Goal: Task Accomplishment & Management: Manage account settings

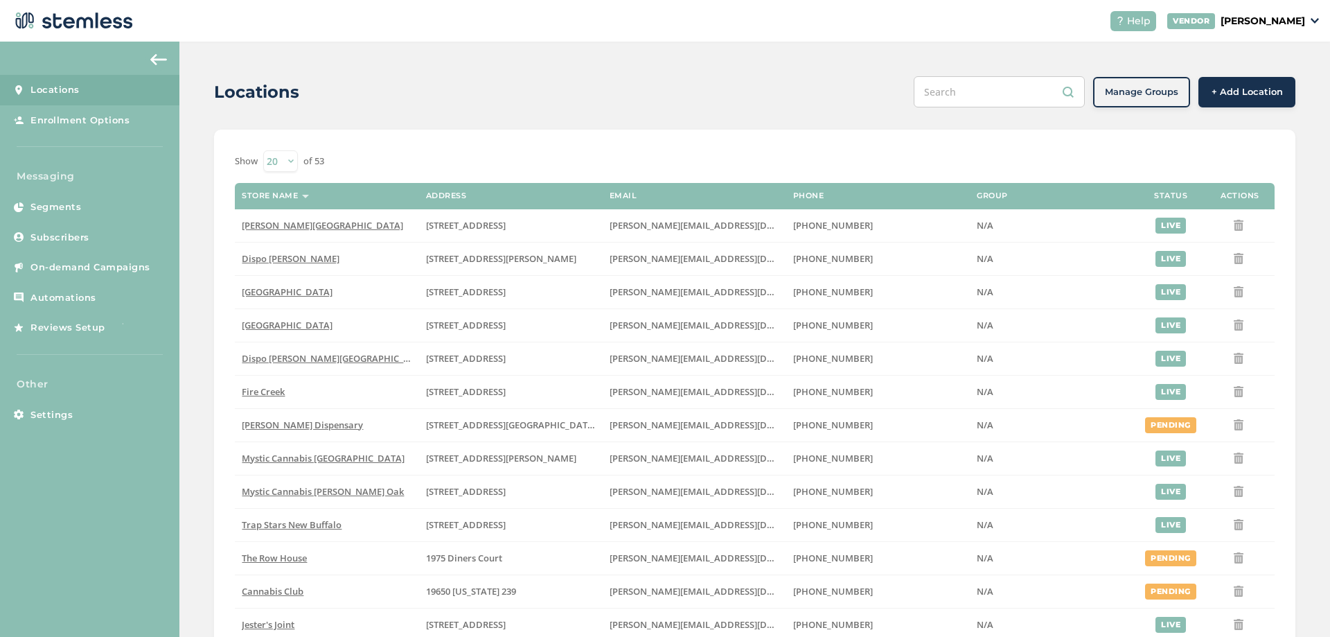
click at [968, 100] on input "text" at bounding box center [999, 91] width 171 height 31
click at [974, 96] on input "text" at bounding box center [999, 91] width 171 height 31
type input "spect"
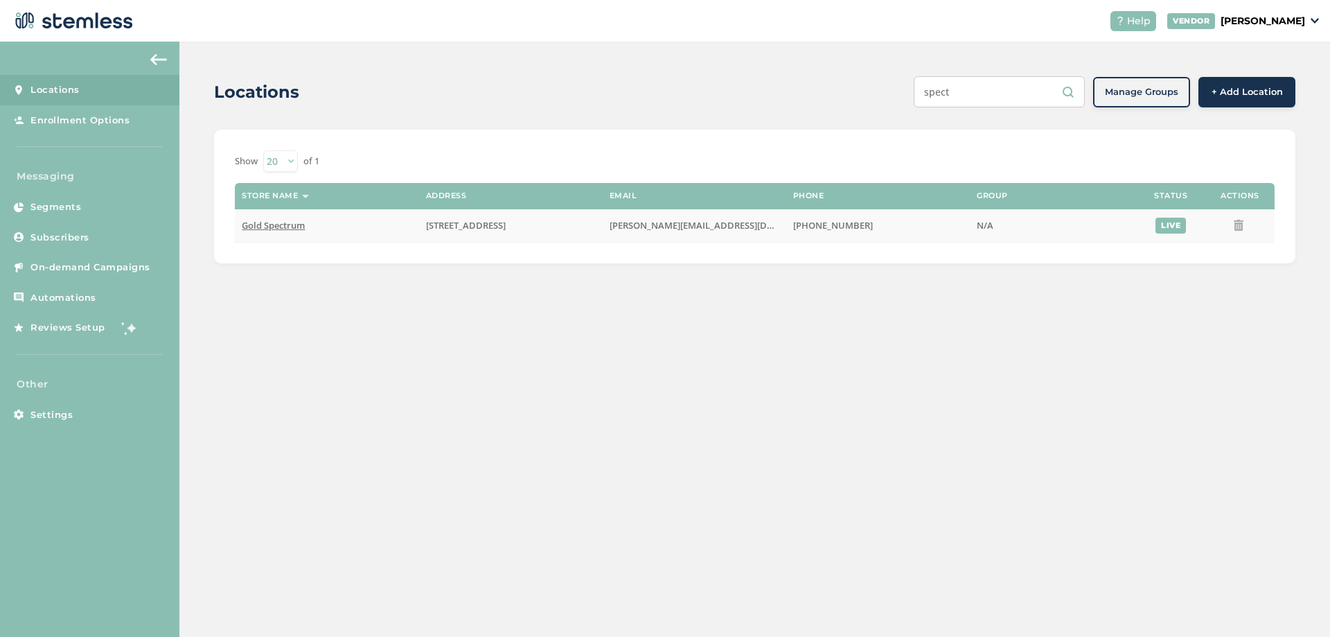
click at [288, 224] on span "Gold Spectrum" at bounding box center [273, 225] width 63 height 12
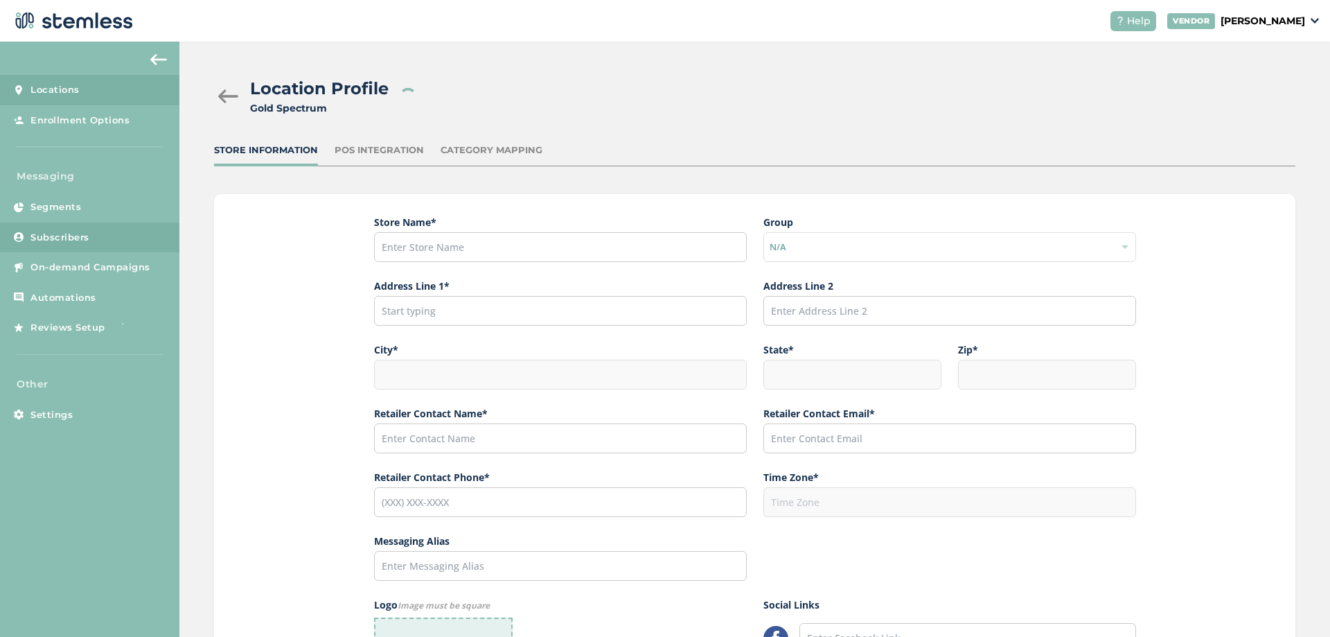
type input "Gold Spectrum"
type input "[STREET_ADDRESS]"
type input "Elizabethton"
type input "TN"
type input "37643"
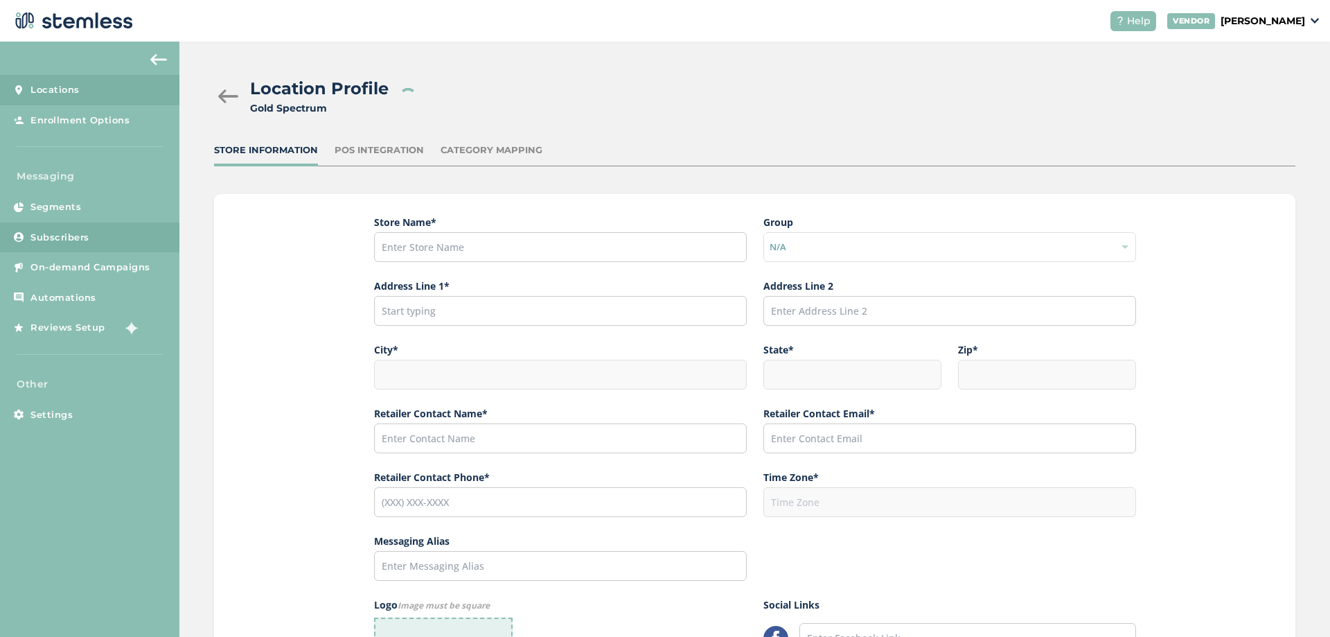
type input "[PERSON_NAME]"
type input "[PERSON_NAME][EMAIL_ADDRESS][DOMAIN_NAME]"
type input "[PHONE_NUMBER]"
type input "America/New_York"
click at [73, 233] on span "Subscribers" at bounding box center [59, 238] width 59 height 14
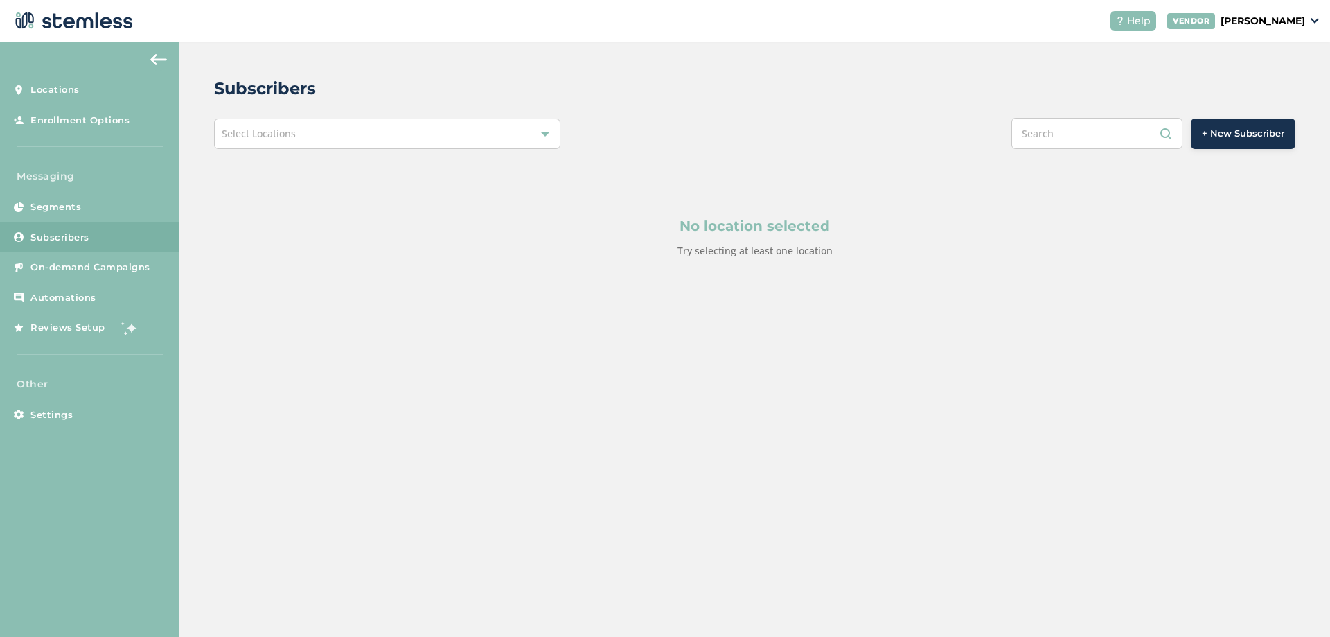
click at [508, 135] on div "Select Locations" at bounding box center [387, 133] width 346 height 30
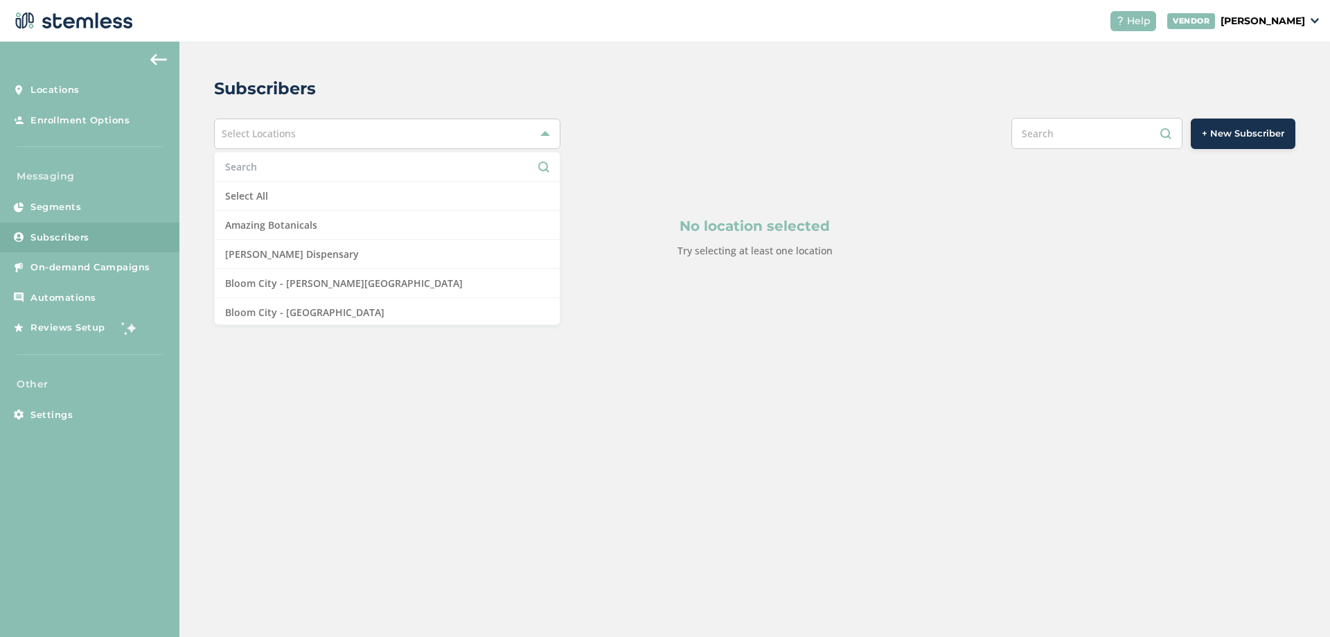
click at [331, 168] on input "text" at bounding box center [387, 166] width 324 height 15
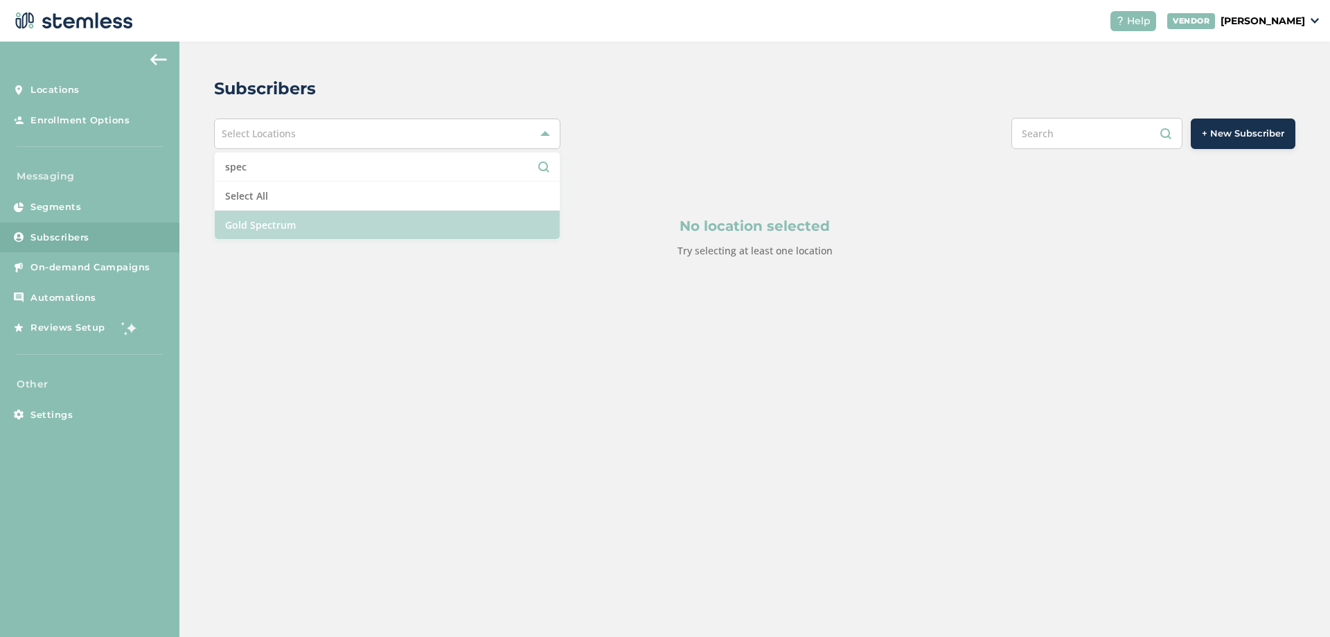
type input "spec"
click at [301, 223] on li "Gold Spectrum" at bounding box center [387, 225] width 345 height 28
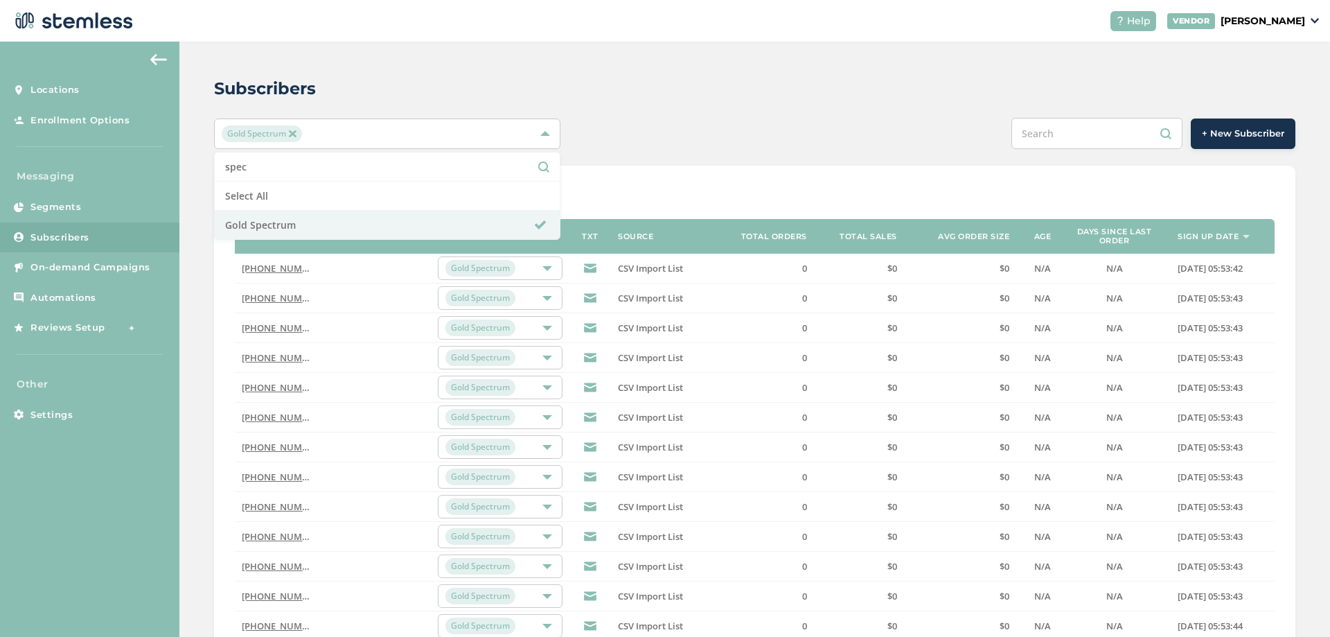
click at [545, 75] on div "Subscribers Gold Spectrum spec Select All Gold Spectrum + New Subscriber Show […" at bounding box center [754, 494] width 1151 height 904
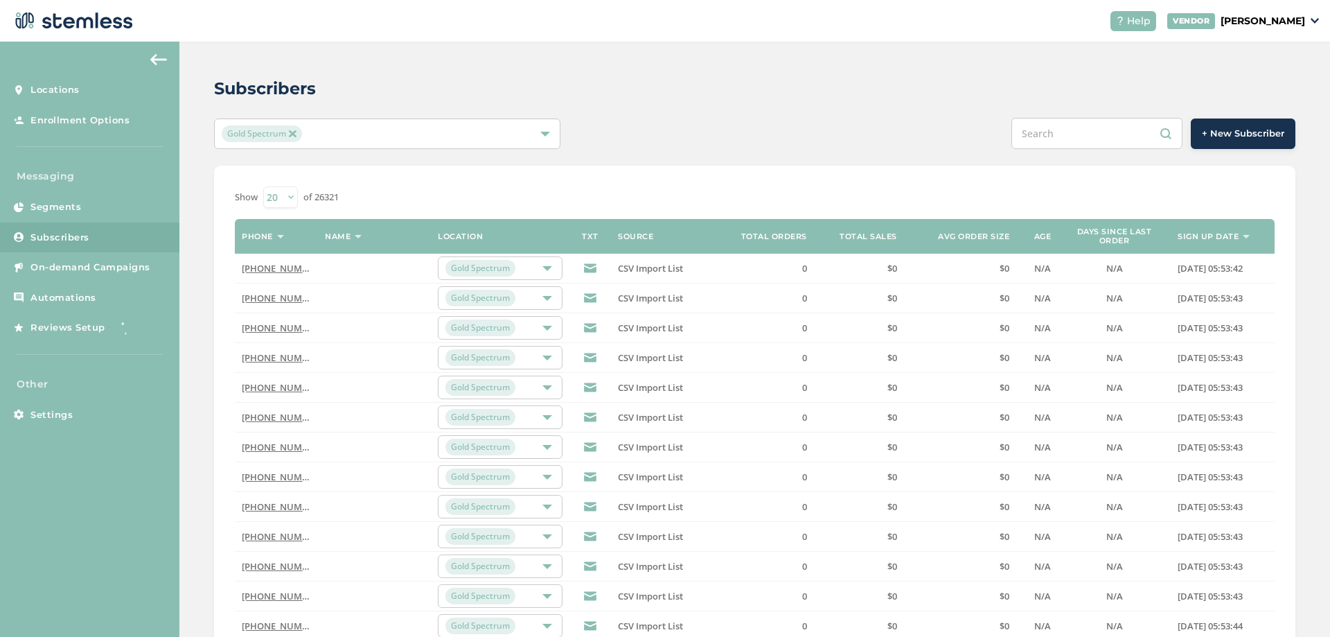
click at [351, 238] on th "Name" at bounding box center [374, 236] width 113 height 35
click at [358, 235] on img at bounding box center [358, 236] width 7 height 3
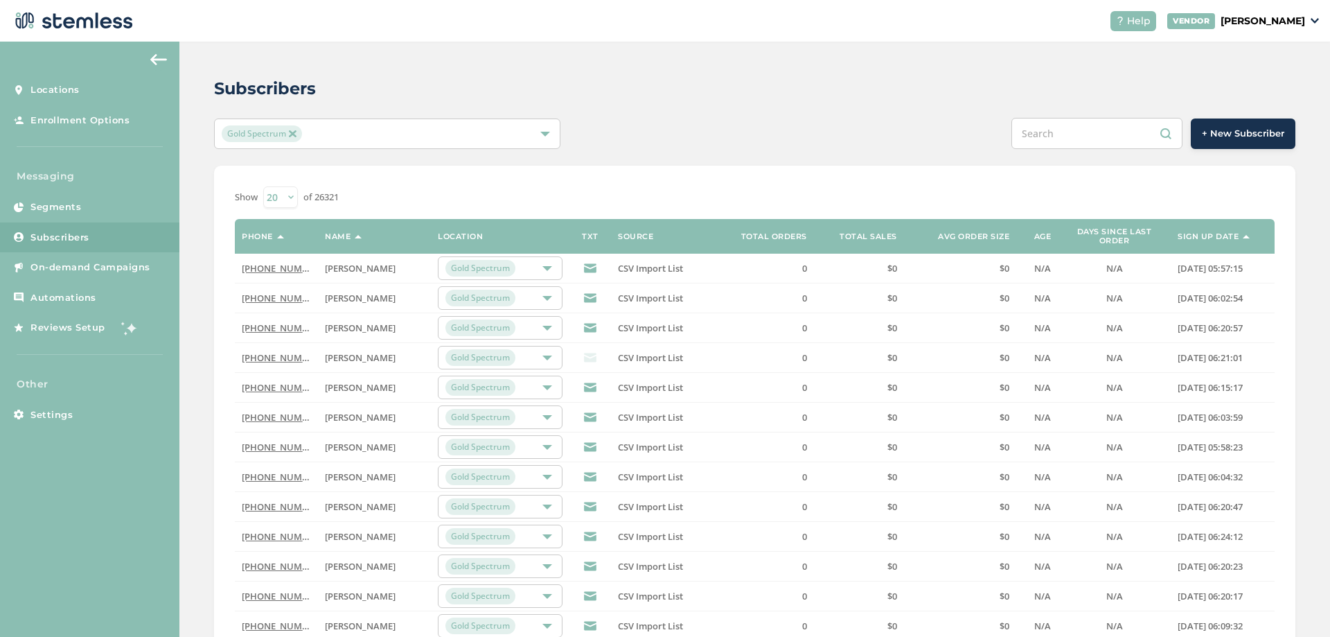
click at [1187, 83] on div "Subscribers" at bounding box center [749, 88] width 1071 height 25
click at [1092, 90] on div "Subscribers" at bounding box center [749, 88] width 1071 height 25
click at [1106, 125] on input "text" at bounding box center [1097, 133] width 171 height 31
paste input "8888888888"
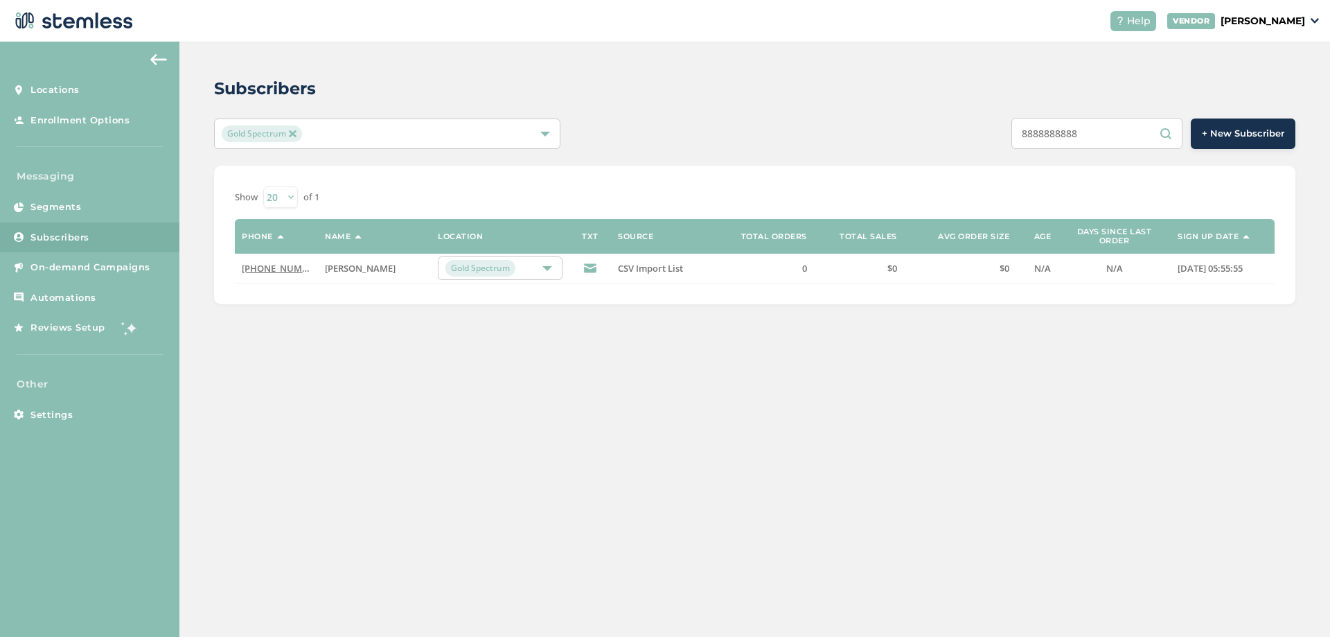
type input "8888888888"
click at [276, 269] on link "[PHONE_NUMBER]" at bounding box center [282, 268] width 80 height 12
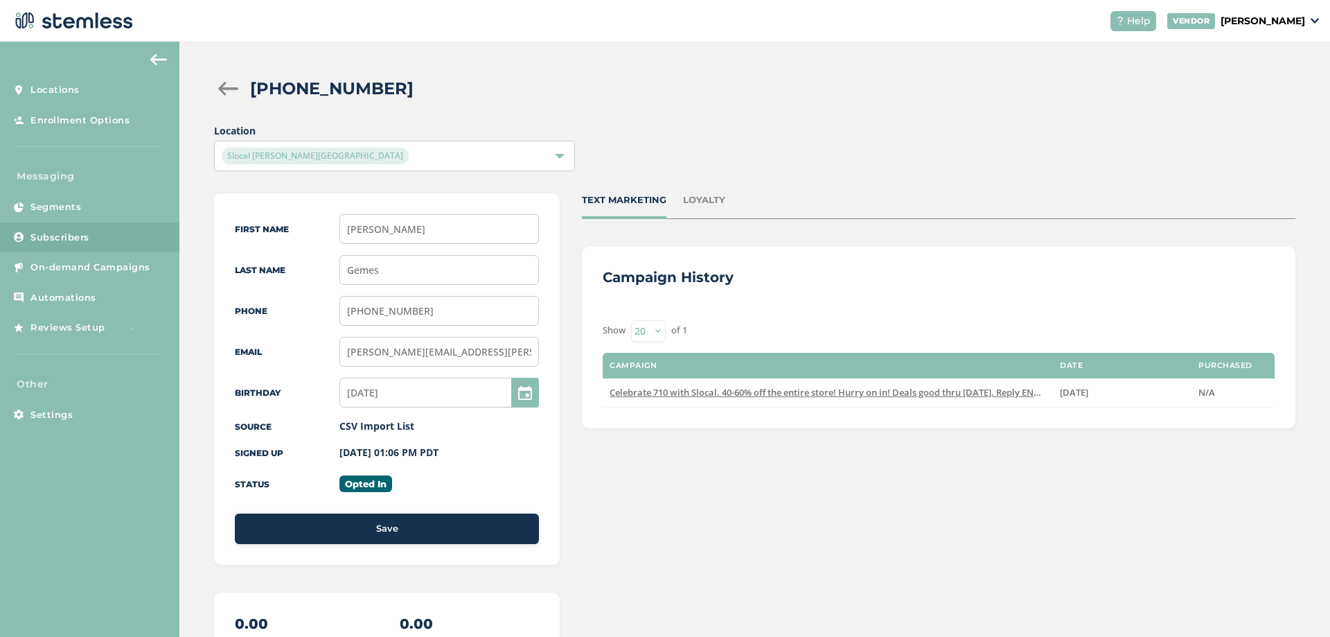
click at [1162, 159] on div "Location Slocal [PERSON_NAME][GEOGRAPHIC_DATA]" at bounding box center [755, 147] width 1082 height 48
click at [1131, 165] on div "Location Slocal [PERSON_NAME][GEOGRAPHIC_DATA]" at bounding box center [755, 147] width 1082 height 48
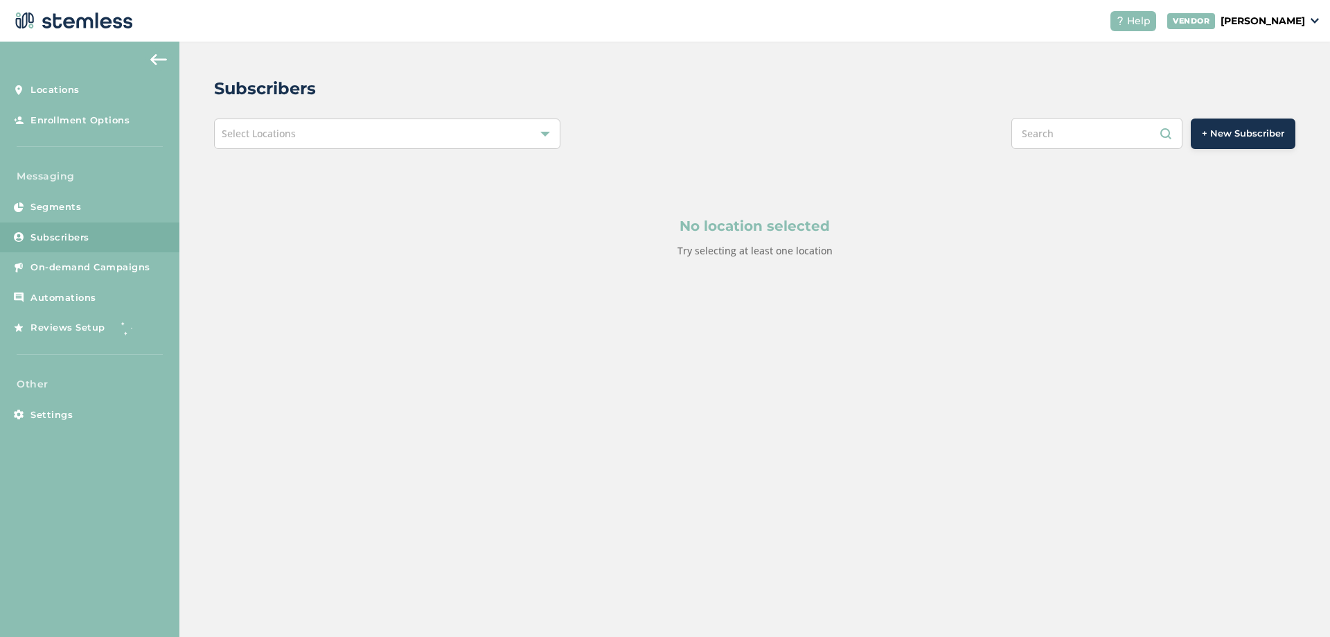
click at [517, 136] on div "Select Locations" at bounding box center [387, 133] width 346 height 30
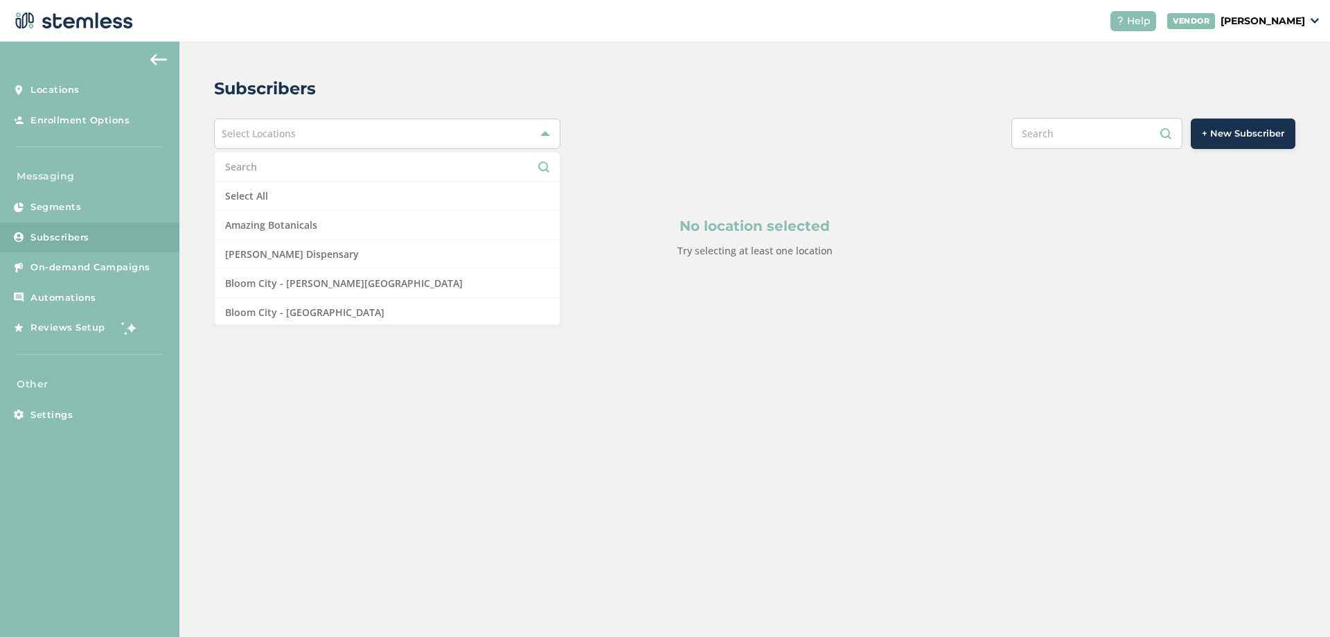
click at [275, 168] on input "text" at bounding box center [387, 166] width 324 height 15
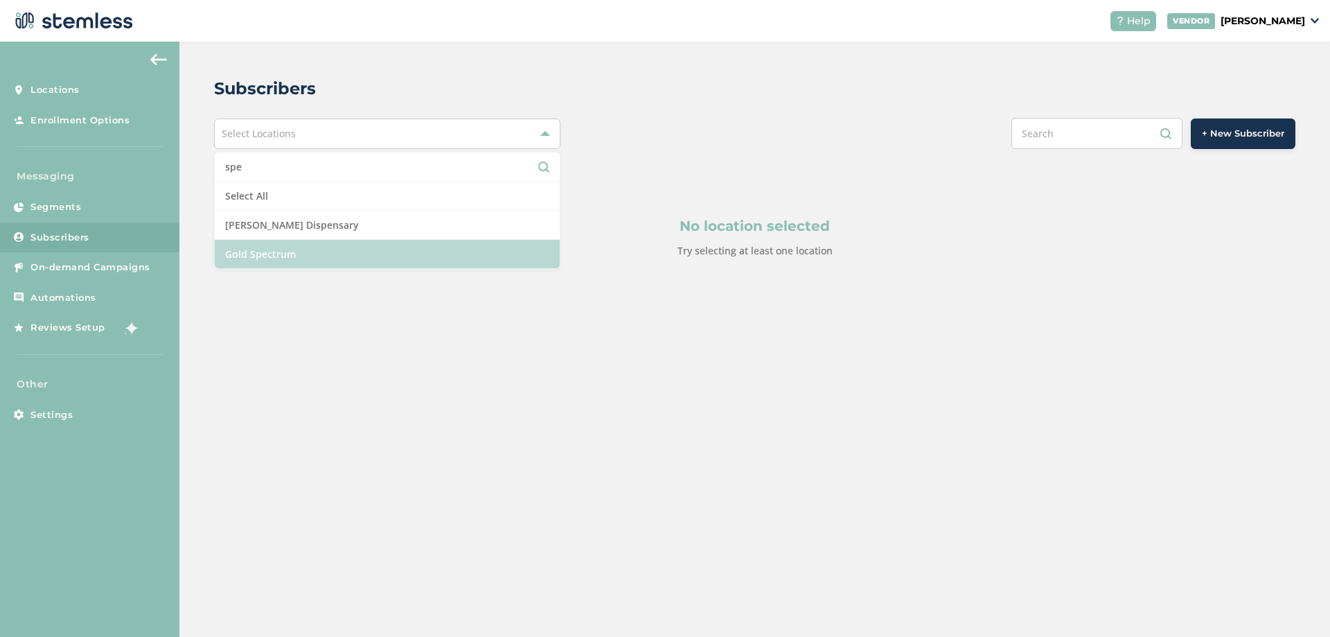
type input "spe"
click at [319, 245] on li "Gold Spectrum" at bounding box center [387, 254] width 345 height 28
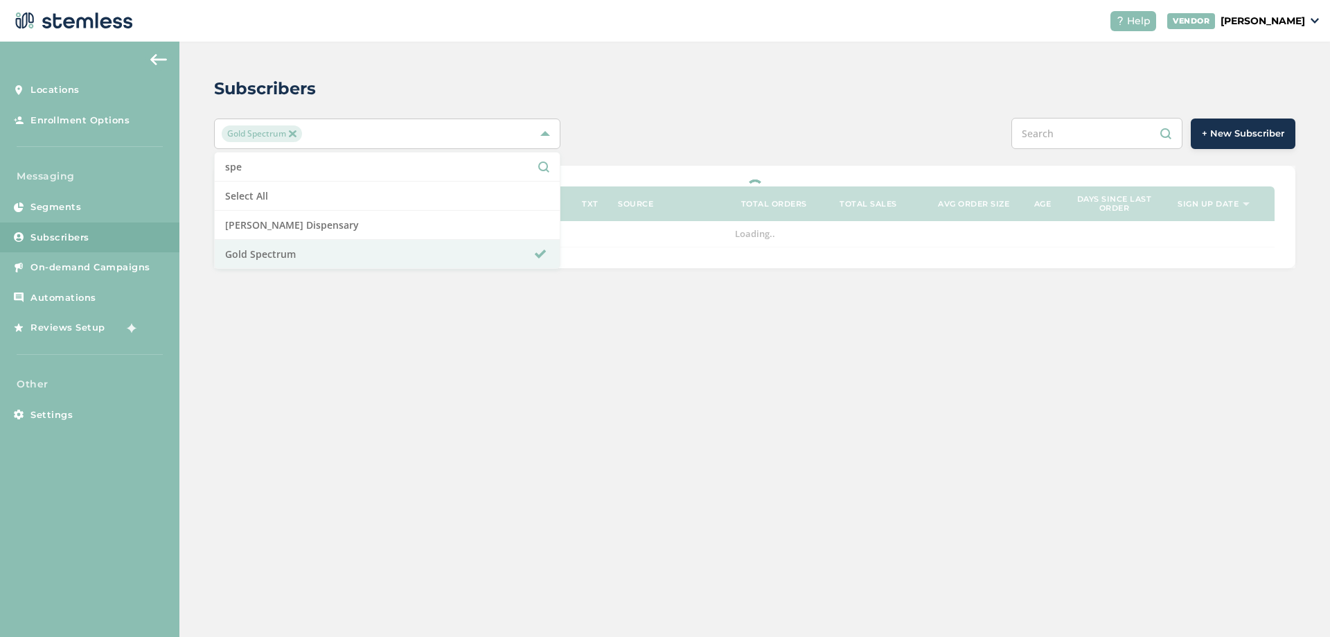
click at [1072, 135] on input "text" at bounding box center [1097, 133] width 171 height 31
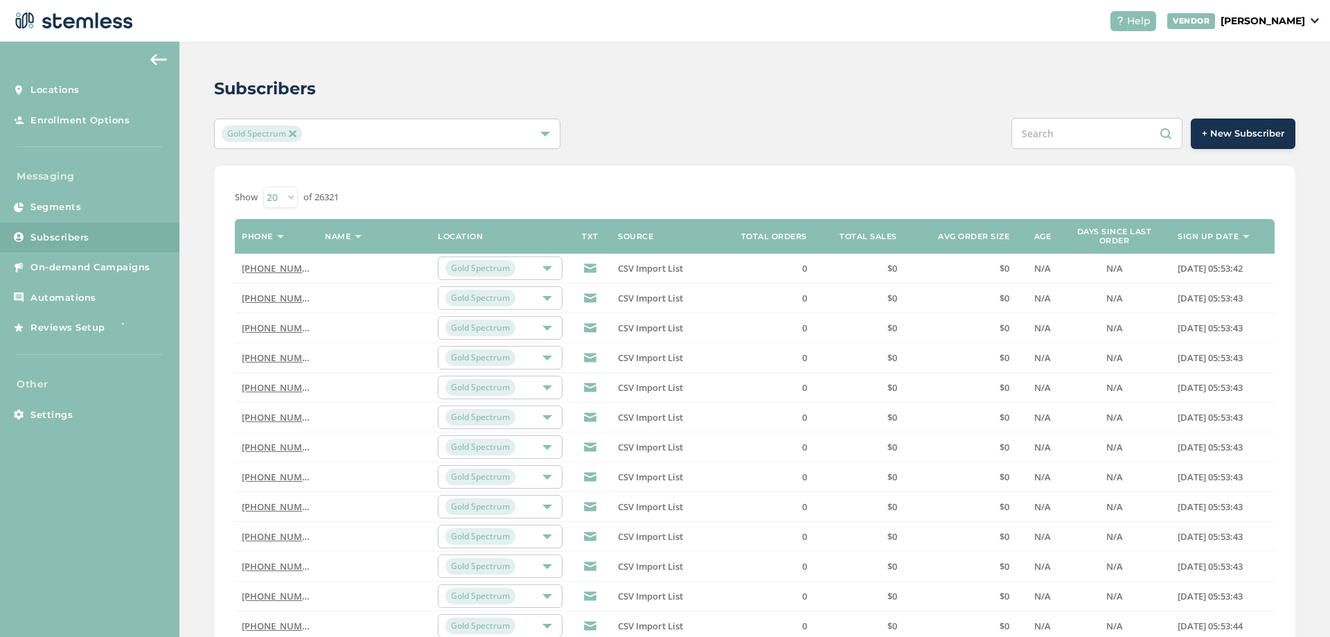
paste input "7085251302"
type input "7085251302"
